Goal: Information Seeking & Learning: Learn about a topic

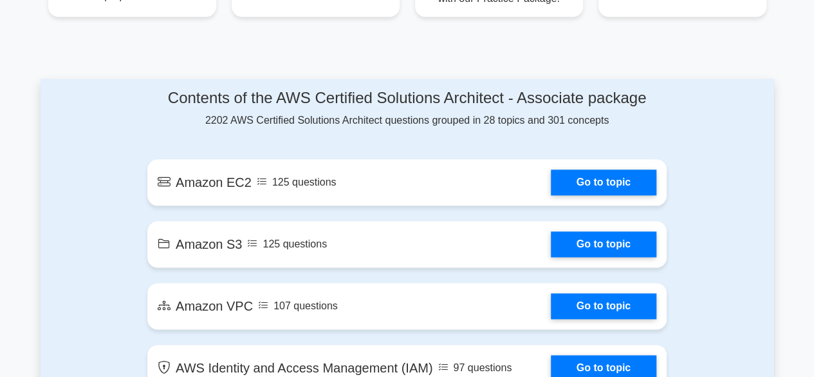
scroll to position [644, 0]
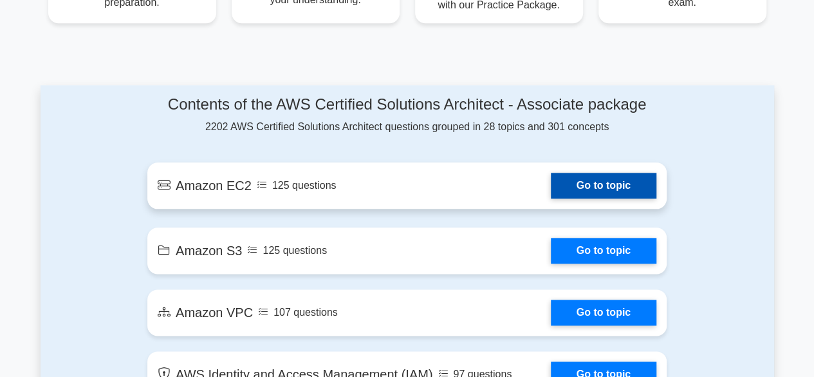
click at [588, 181] on link "Go to topic" at bounding box center [604, 186] width 106 height 26
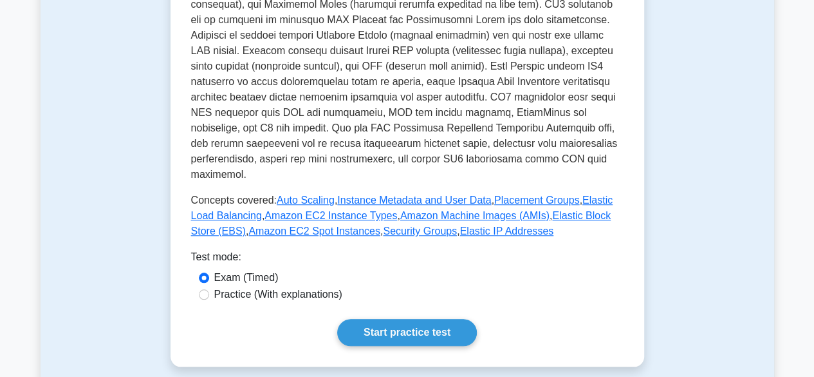
scroll to position [579, 0]
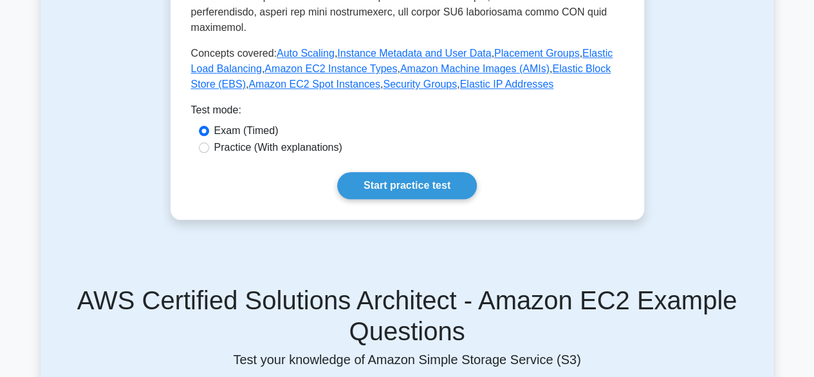
click at [276, 140] on label "Practice (With explanations)" at bounding box center [278, 147] width 128 height 15
click at [209, 142] on input "Practice (With explanations)" at bounding box center [204, 147] width 10 height 10
radio input "true"
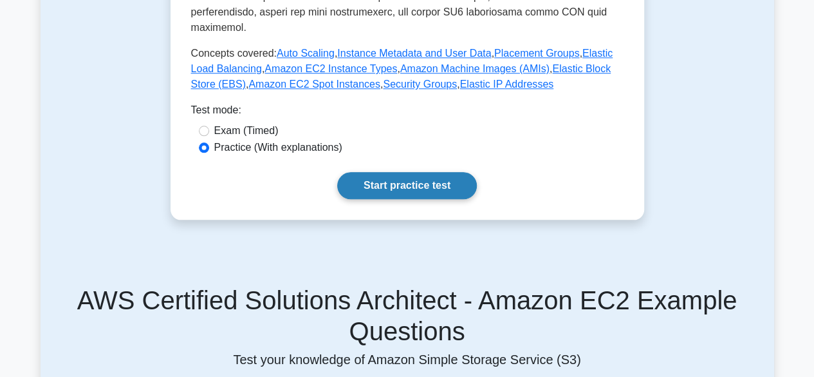
click at [389, 172] on link "Start practice test" at bounding box center [407, 185] width 140 height 27
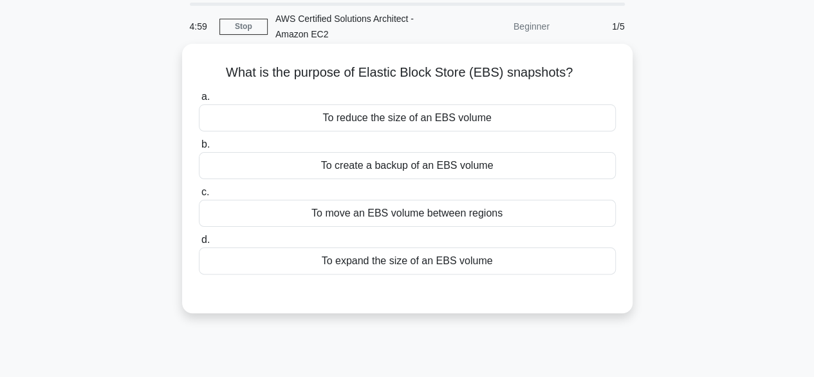
scroll to position [64, 0]
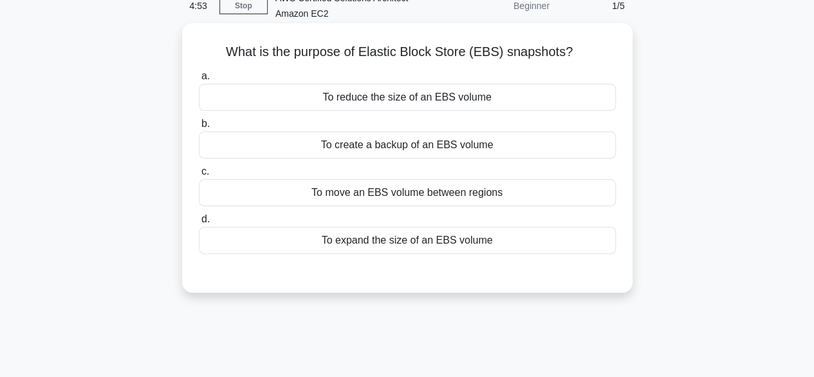
click at [388, 144] on div "To create a backup of an EBS volume" at bounding box center [407, 144] width 417 height 27
click at [199, 128] on input "b. To create a backup of an EBS volume" at bounding box center [199, 124] width 0 height 8
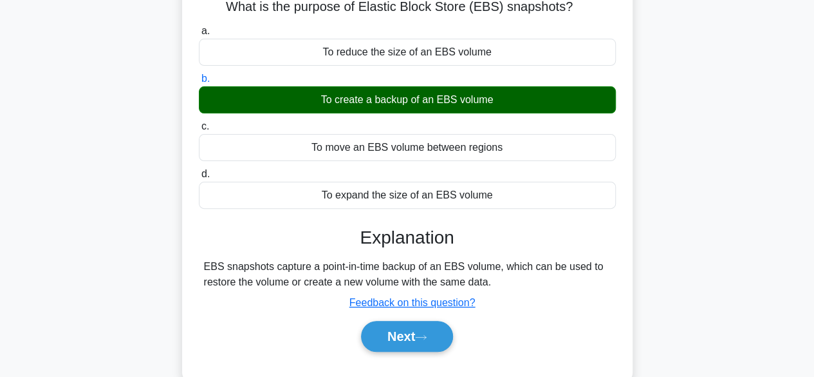
scroll to position [129, 0]
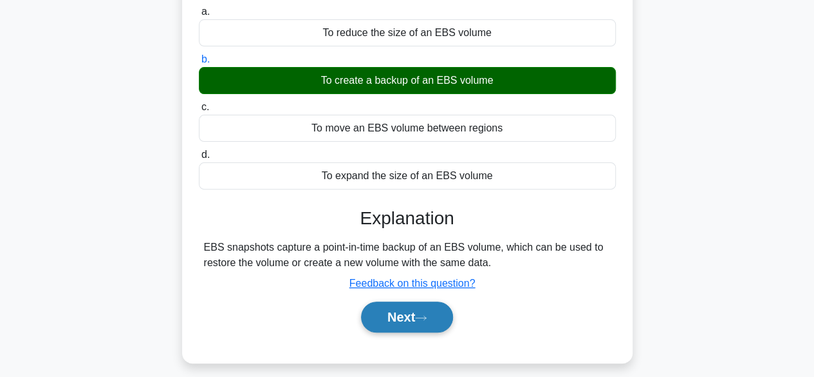
click at [396, 316] on button "Next" at bounding box center [407, 316] width 92 height 31
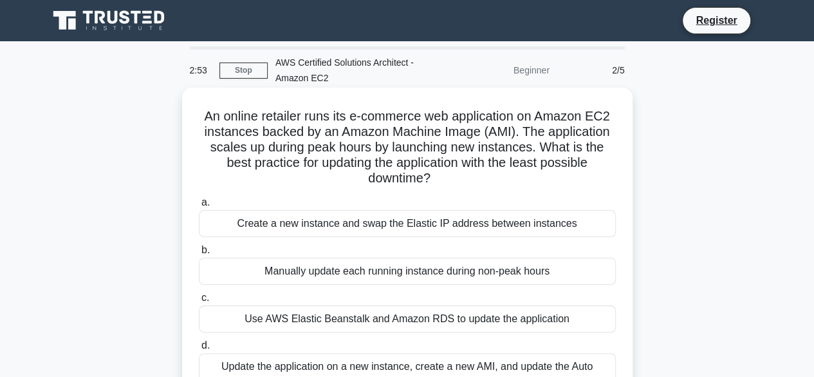
scroll to position [64, 0]
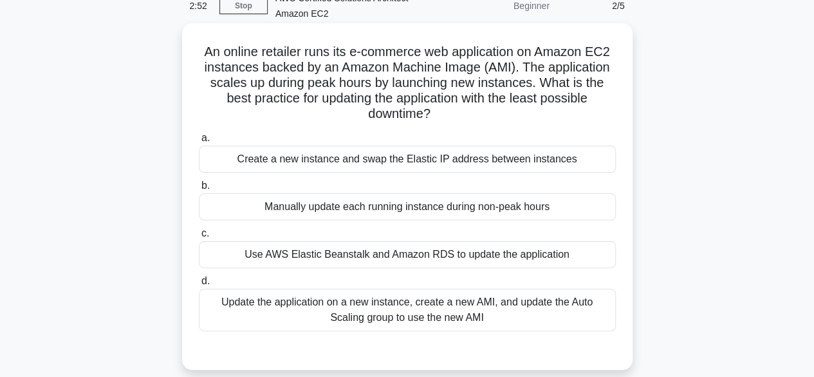
click at [339, 308] on div "Update the application on a new instance, create a new AMI, and update the Auto…" at bounding box center [407, 309] width 417 height 42
click at [199, 285] on input "d. Update the application on a new instance, create a new AMI, and update the A…" at bounding box center [199, 281] width 0 height 8
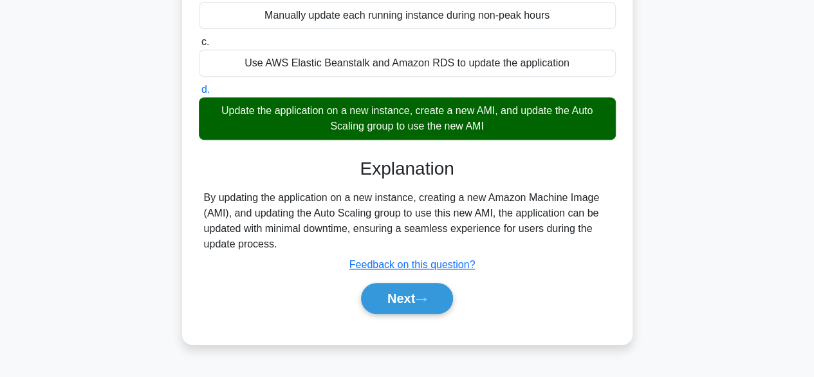
scroll to position [258, 0]
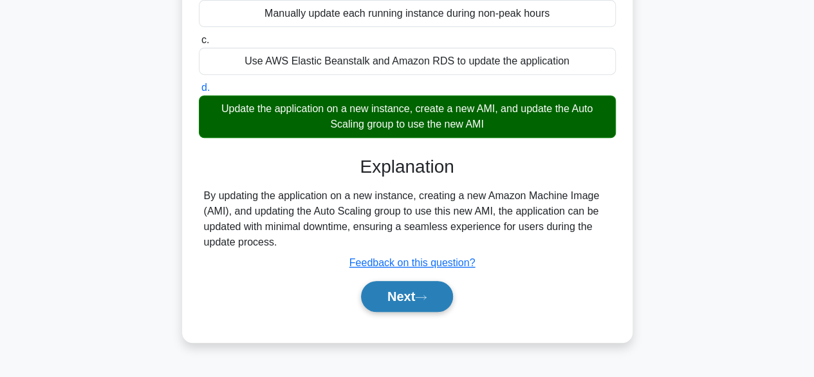
click at [415, 297] on button "Next" at bounding box center [407, 296] width 92 height 31
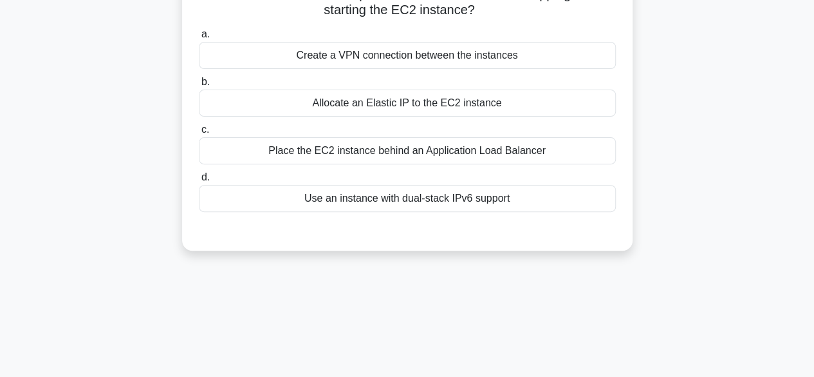
scroll to position [64, 0]
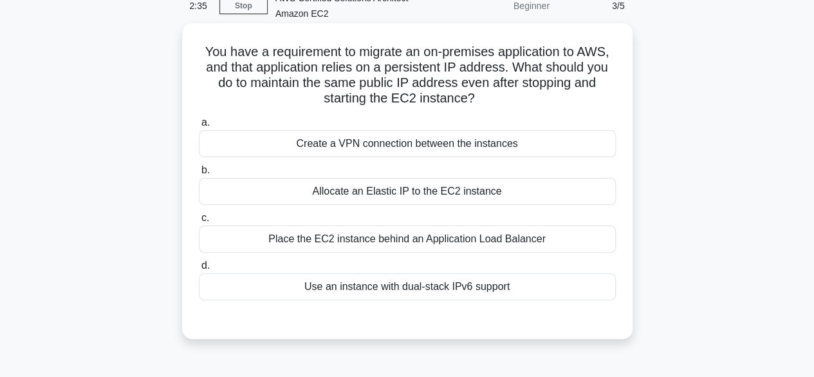
click at [414, 196] on div "Allocate an Elastic IP to the EC2 instance" at bounding box center [407, 191] width 417 height 27
click at [199, 174] on input "b. Allocate an Elastic IP to the EC2 instance" at bounding box center [199, 170] width 0 height 8
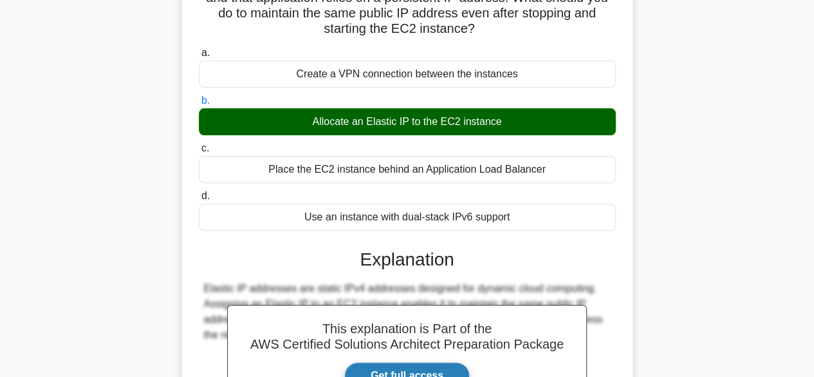
scroll to position [190, 0]
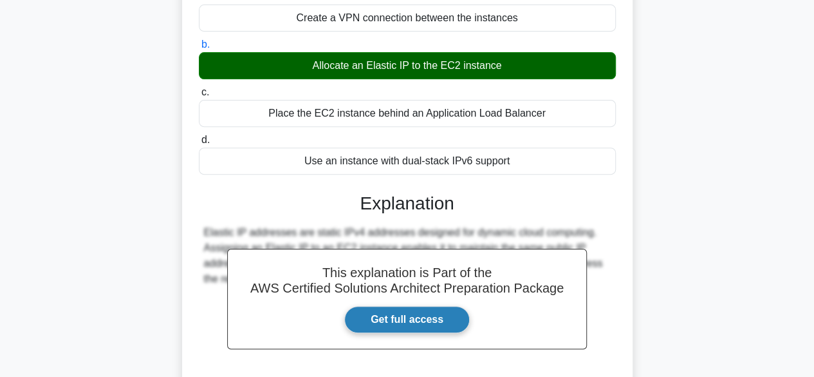
click at [424, 320] on link "Get full access" at bounding box center [407, 319] width 126 height 27
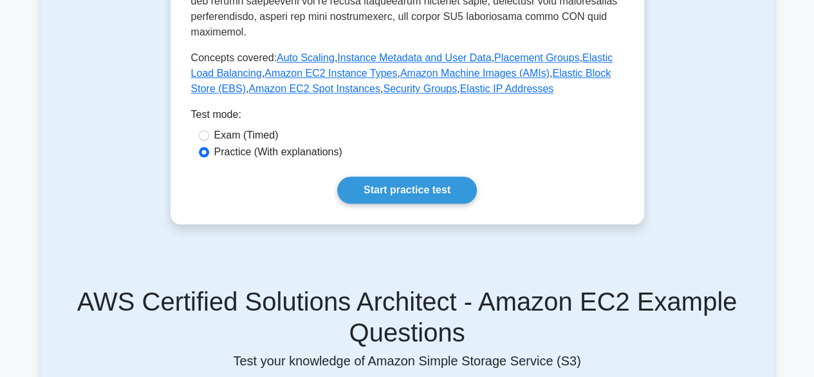
scroll to position [579, 0]
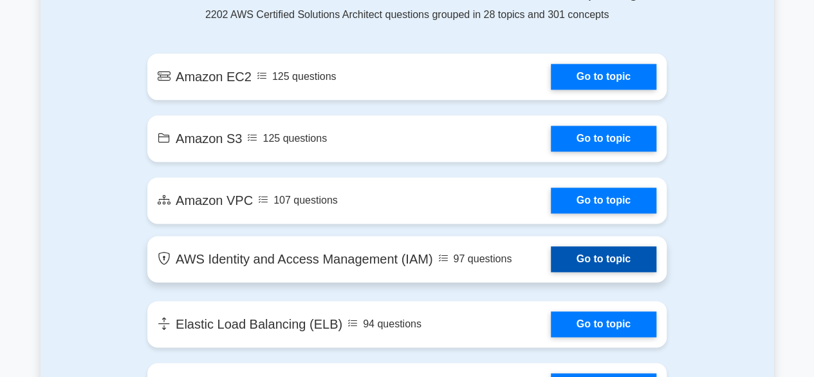
scroll to position [773, 0]
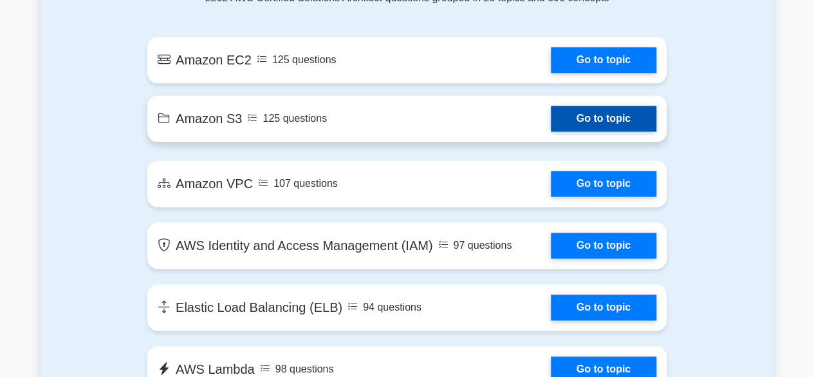
click at [601, 122] on link "Go to topic" at bounding box center [604, 119] width 106 height 26
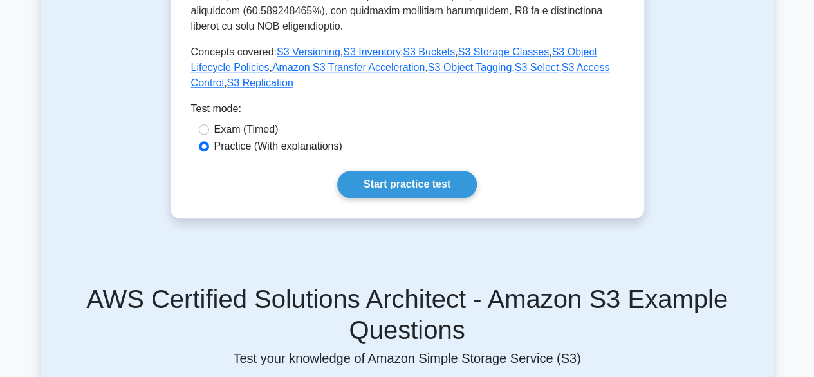
scroll to position [579, 0]
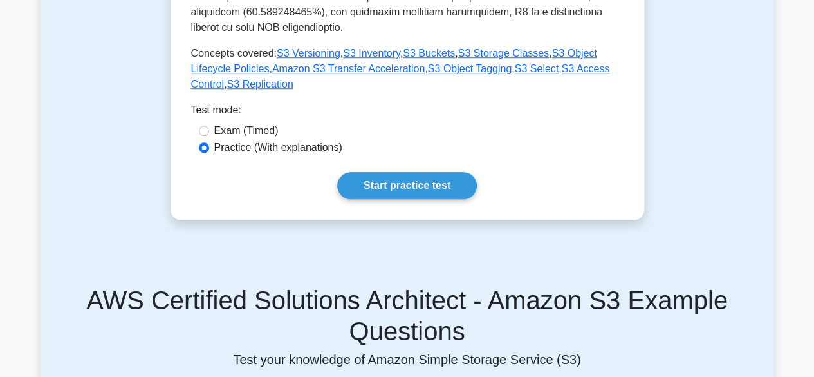
click at [255, 123] on label "Exam (Timed)" at bounding box center [246, 130] width 64 height 15
click at [209, 126] on input "Exam (Timed)" at bounding box center [204, 131] width 10 height 10
radio input "true"
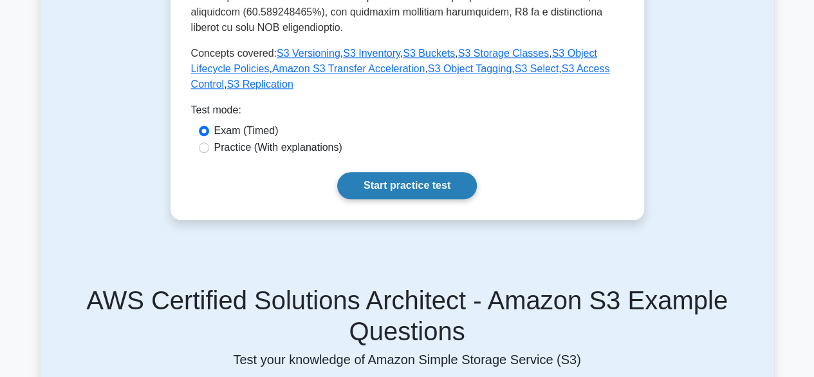
click at [414, 172] on link "Start practice test" at bounding box center [407, 185] width 140 height 27
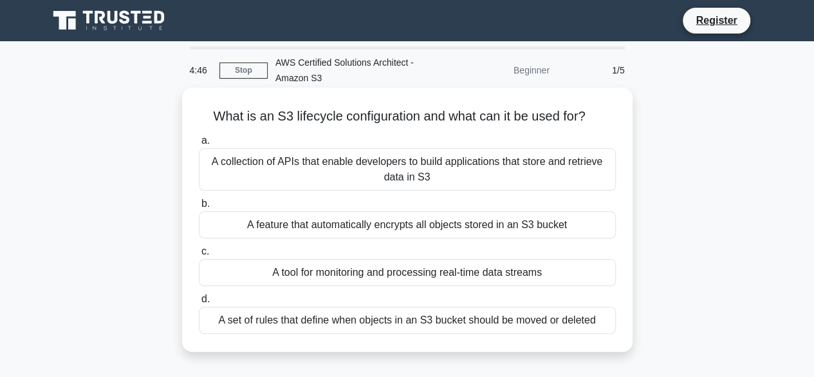
click at [433, 177] on div "A collection of APIs that enable developers to build applications that store an…" at bounding box center [407, 169] width 417 height 42
click at [199, 145] on input "a. A collection of APIs that enable developers to build applications that store…" at bounding box center [199, 140] width 0 height 8
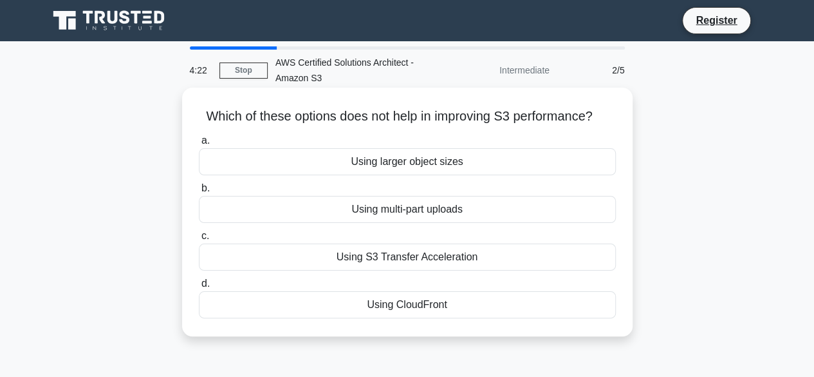
click at [439, 167] on div "Using larger object sizes" at bounding box center [407, 161] width 417 height 27
click at [199, 145] on input "a. Using larger object sizes" at bounding box center [199, 140] width 0 height 8
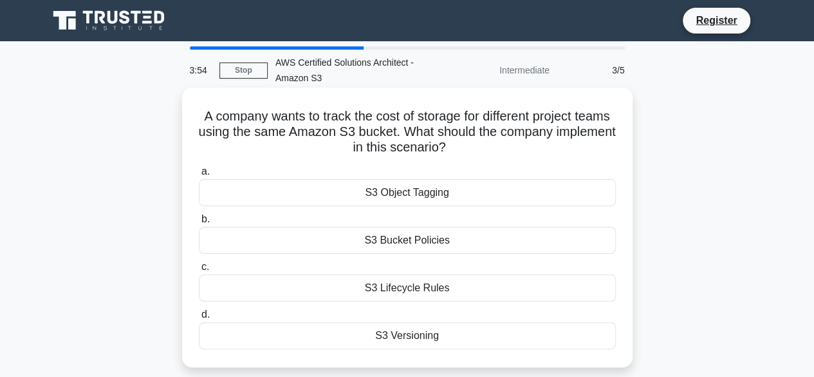
click at [409, 244] on div "S3 Bucket Policies" at bounding box center [407, 240] width 417 height 27
click at [199, 223] on input "b. S3 Bucket Policies" at bounding box center [199, 219] width 0 height 8
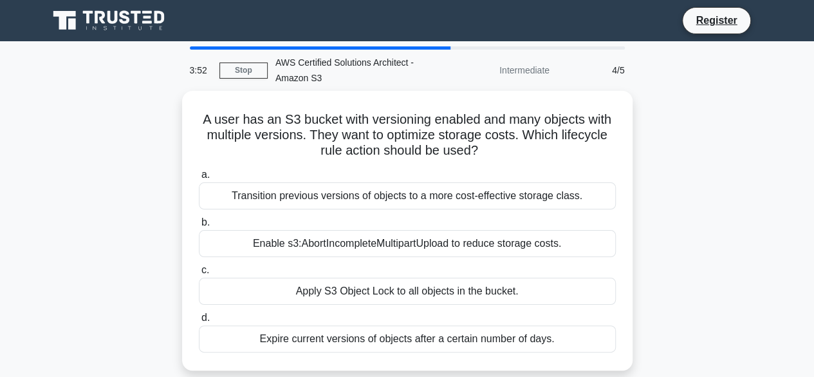
click at [409, 244] on div "Enable s3:AbortIncompleteMultipartUpload to reduce storage costs." at bounding box center [407, 243] width 417 height 27
click at [199, 227] on input "b. Enable s3:AbortIncompleteMultipartUpload to reduce storage costs." at bounding box center [199, 222] width 0 height 8
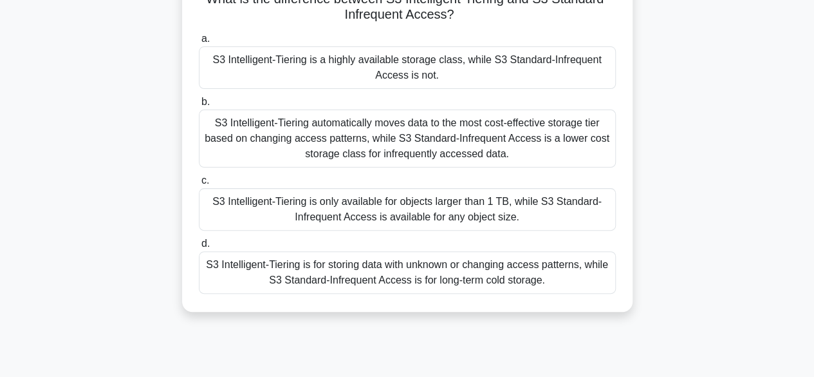
scroll to position [129, 0]
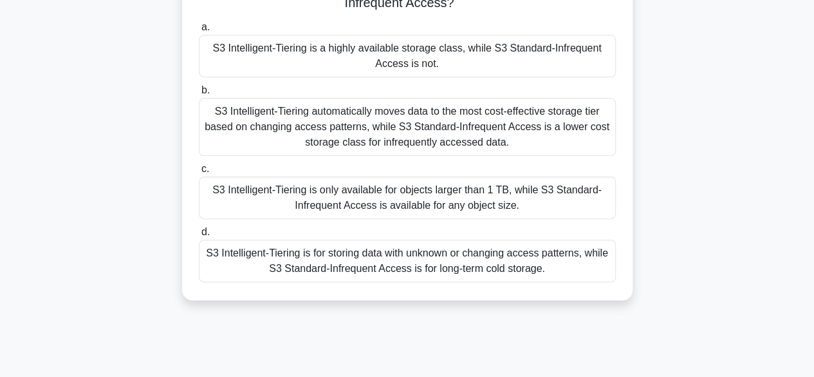
click at [411, 265] on div "S3 Intelligent-Tiering is for storing data with unknown or changing access patt…" at bounding box center [407, 261] width 417 height 42
click at [199, 236] on input "d. S3 Intelligent-Tiering is for storing data with unknown or changing access p…" at bounding box center [199, 232] width 0 height 8
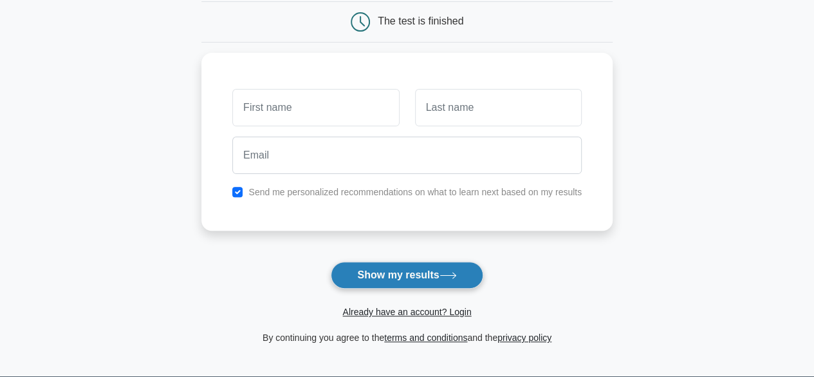
click at [421, 274] on button "Show my results" at bounding box center [407, 274] width 152 height 27
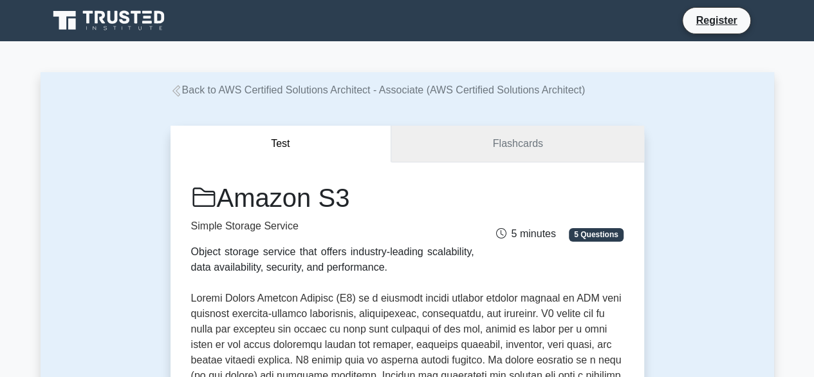
click at [493, 145] on link "Flashcards" at bounding box center [517, 144] width 252 height 37
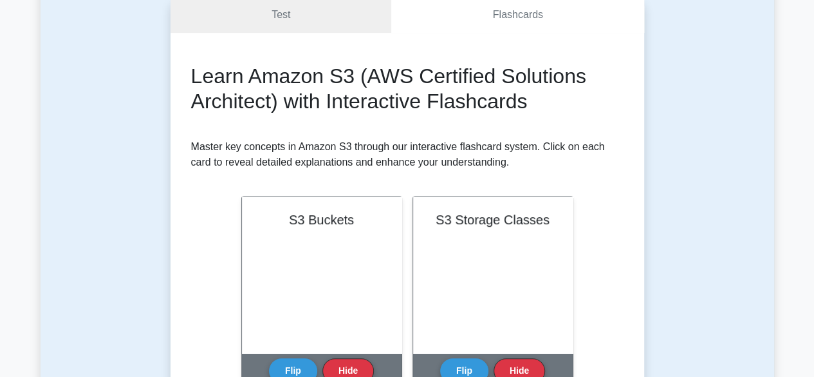
scroll to position [177, 0]
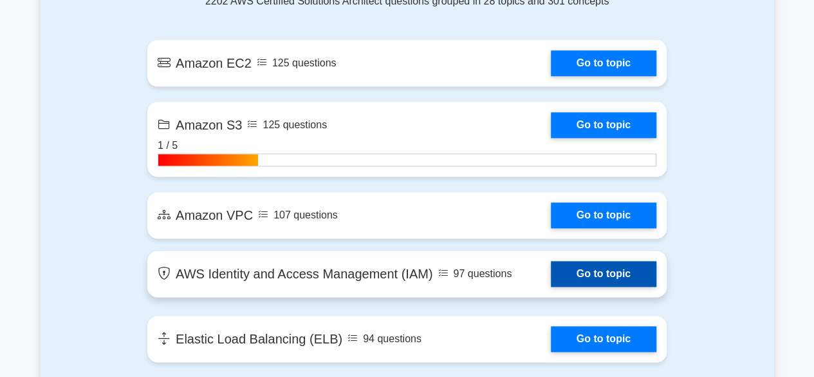
scroll to position [773, 0]
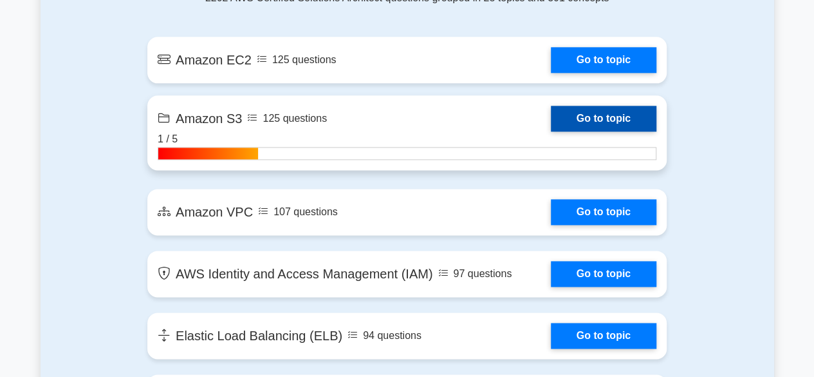
click at [551, 131] on link "Go to topic" at bounding box center [604, 119] width 106 height 26
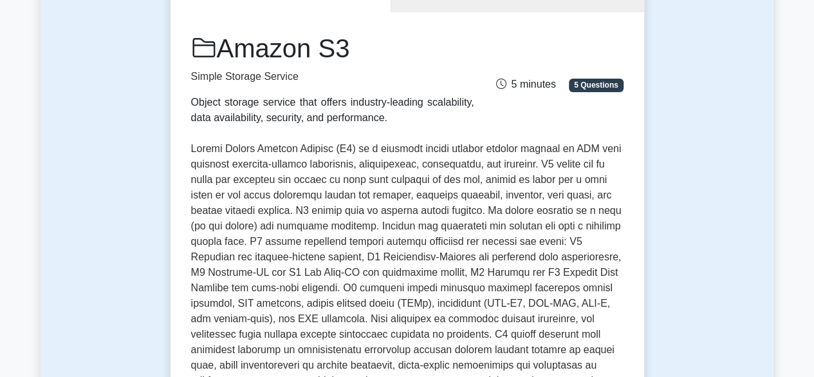
scroll to position [193, 0]
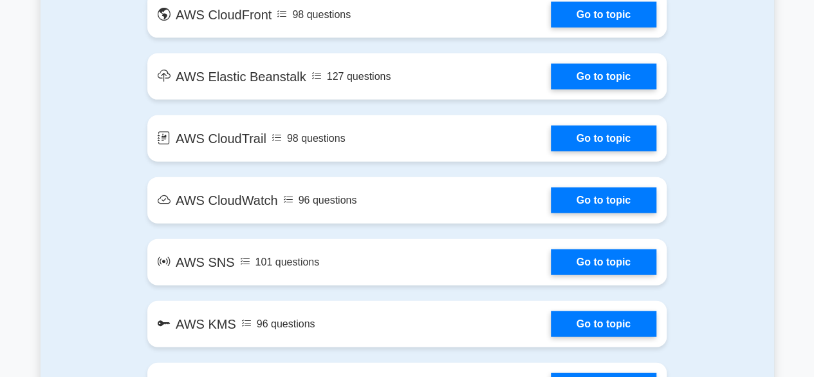
scroll to position [1416, 0]
